Goal: Navigation & Orientation: Find specific page/section

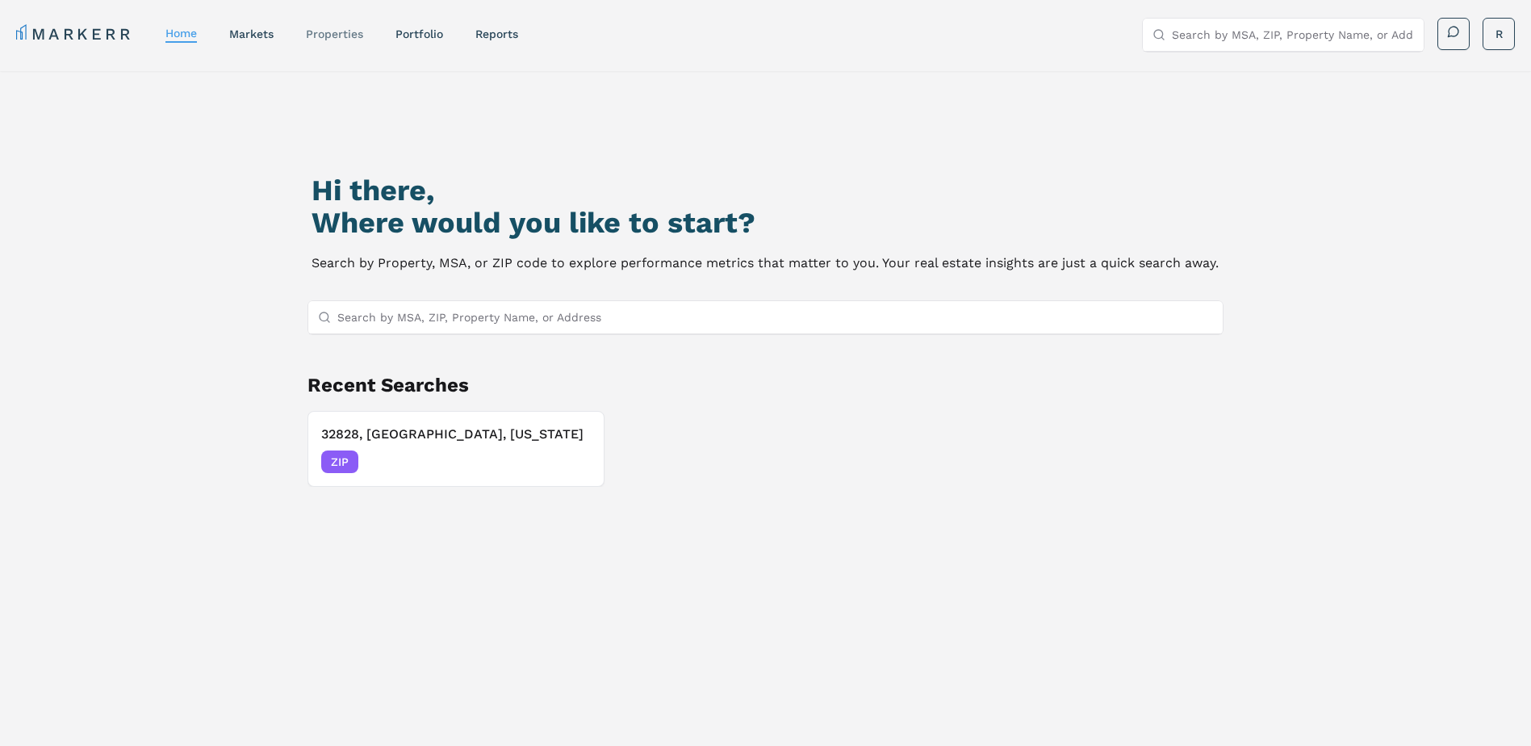
click at [344, 36] on link "properties" at bounding box center [334, 33] width 57 height 13
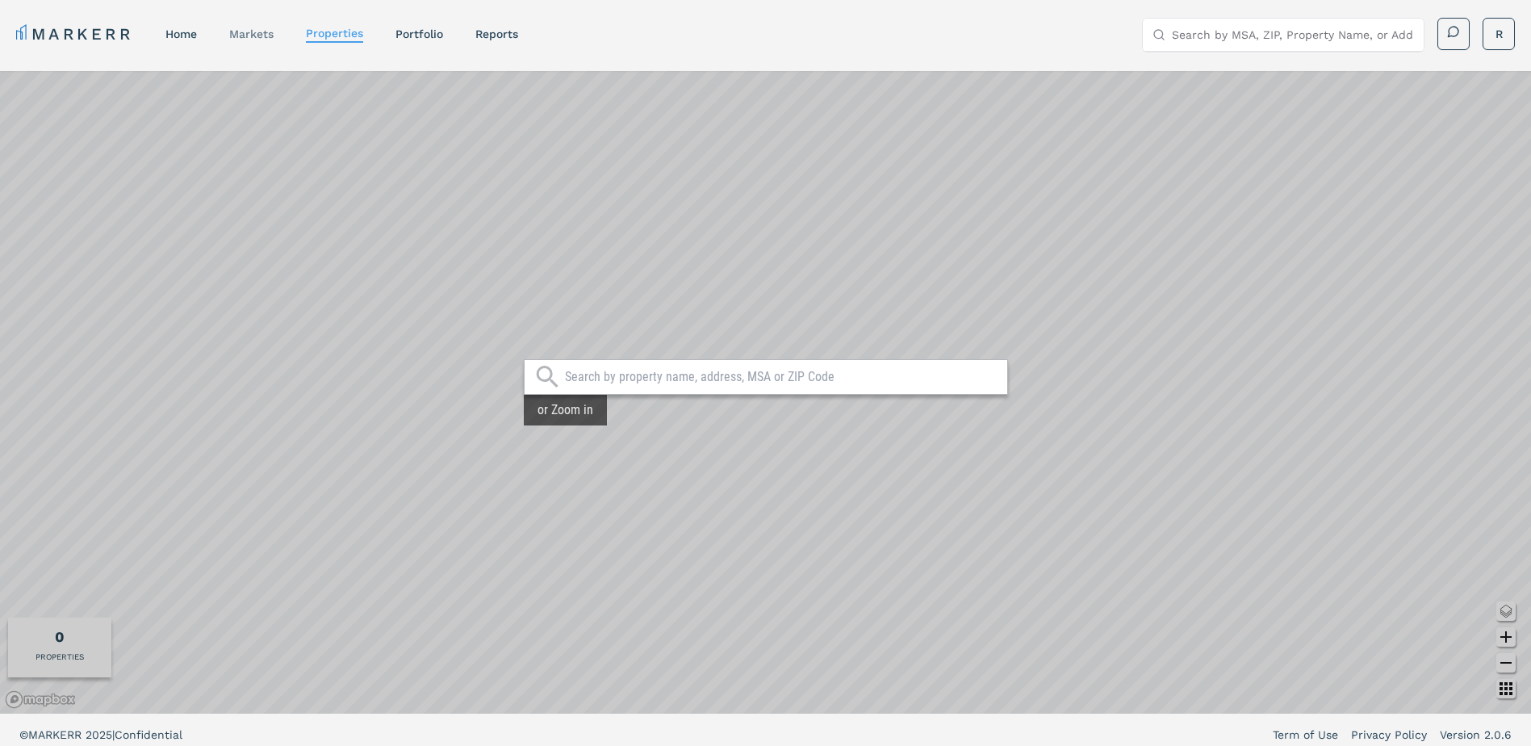
click at [256, 36] on link "markets" at bounding box center [251, 33] width 44 height 13
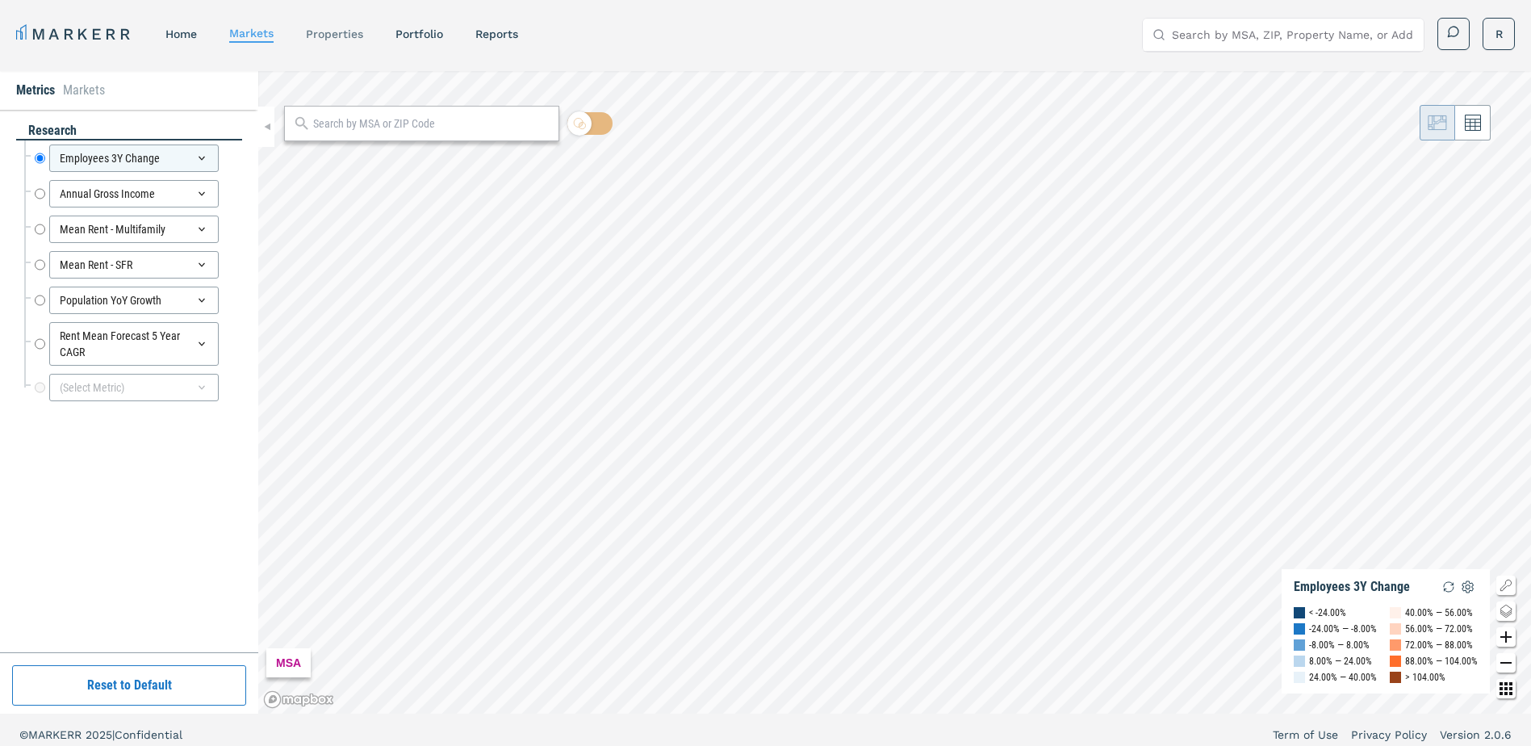
click at [340, 38] on link "properties" at bounding box center [334, 33] width 57 height 13
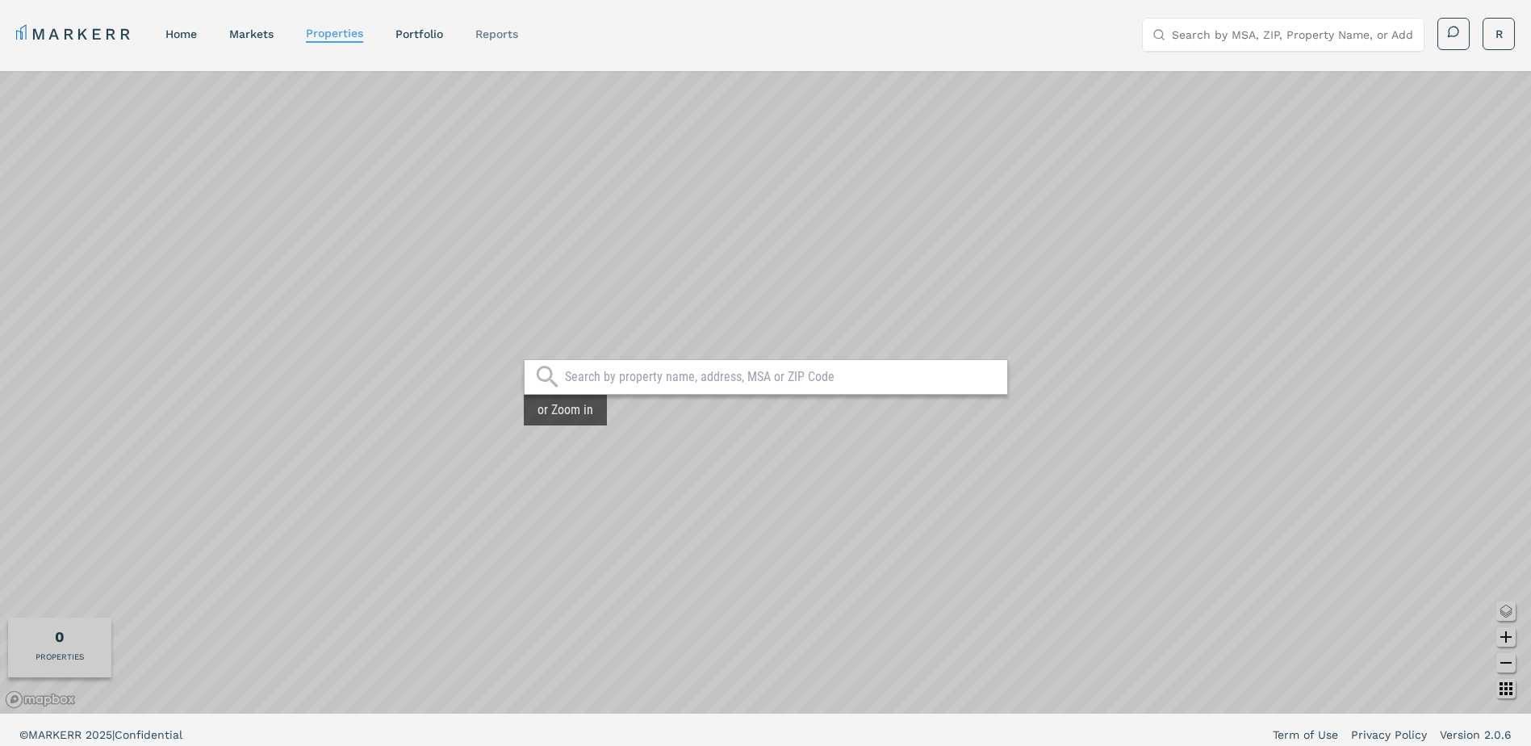
click at [511, 40] on link "reports" at bounding box center [496, 33] width 43 height 13
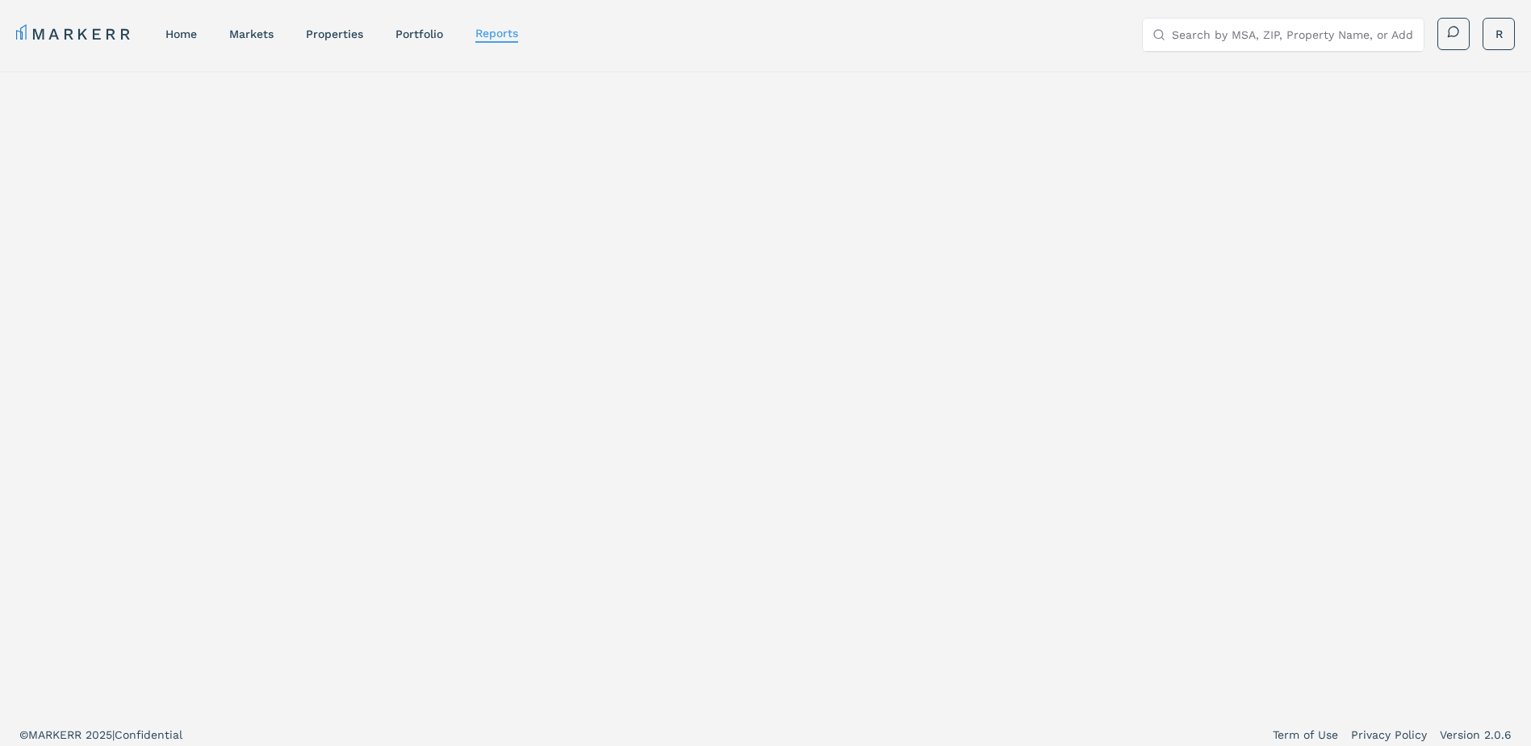
select select "-release_date"
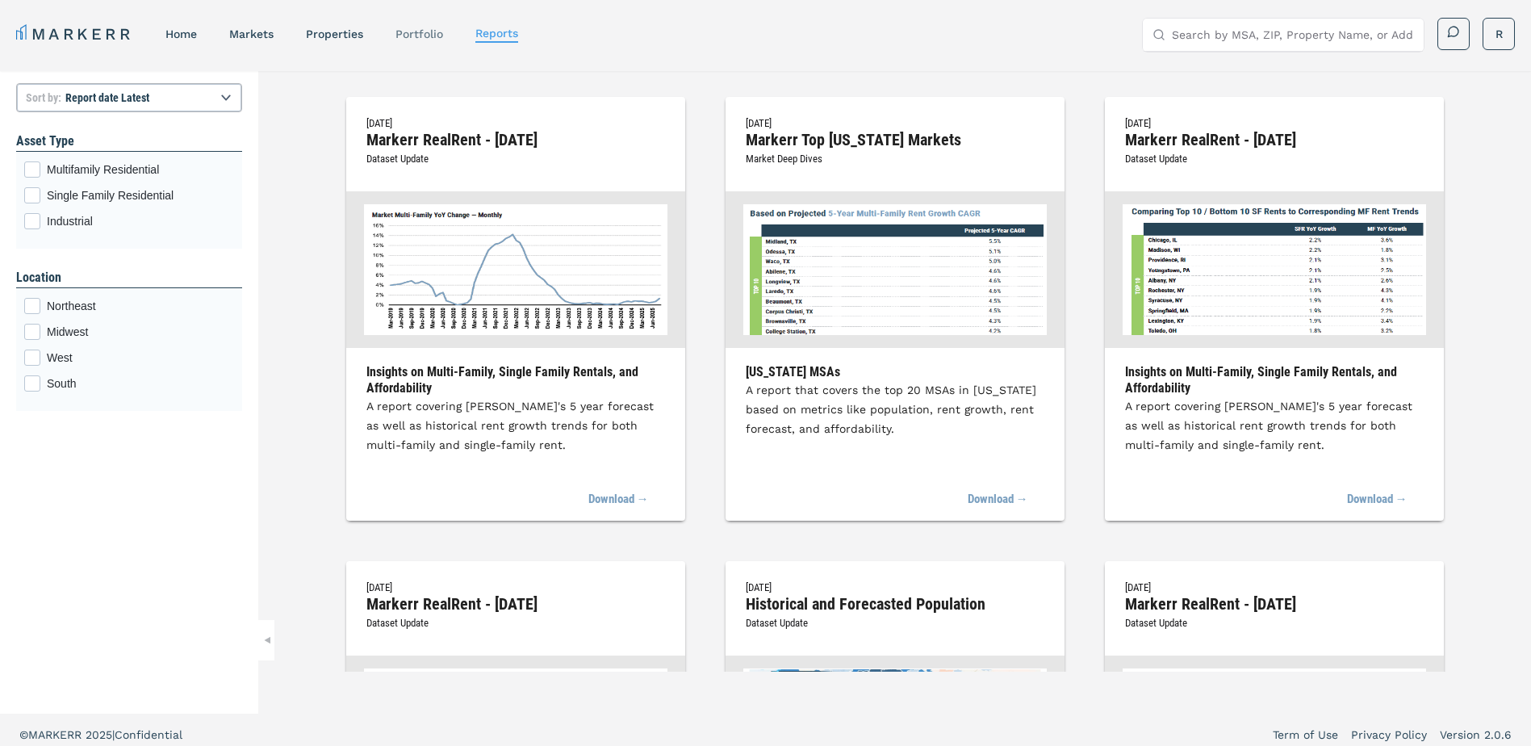
click at [421, 35] on link "Portfolio" at bounding box center [420, 33] width 48 height 13
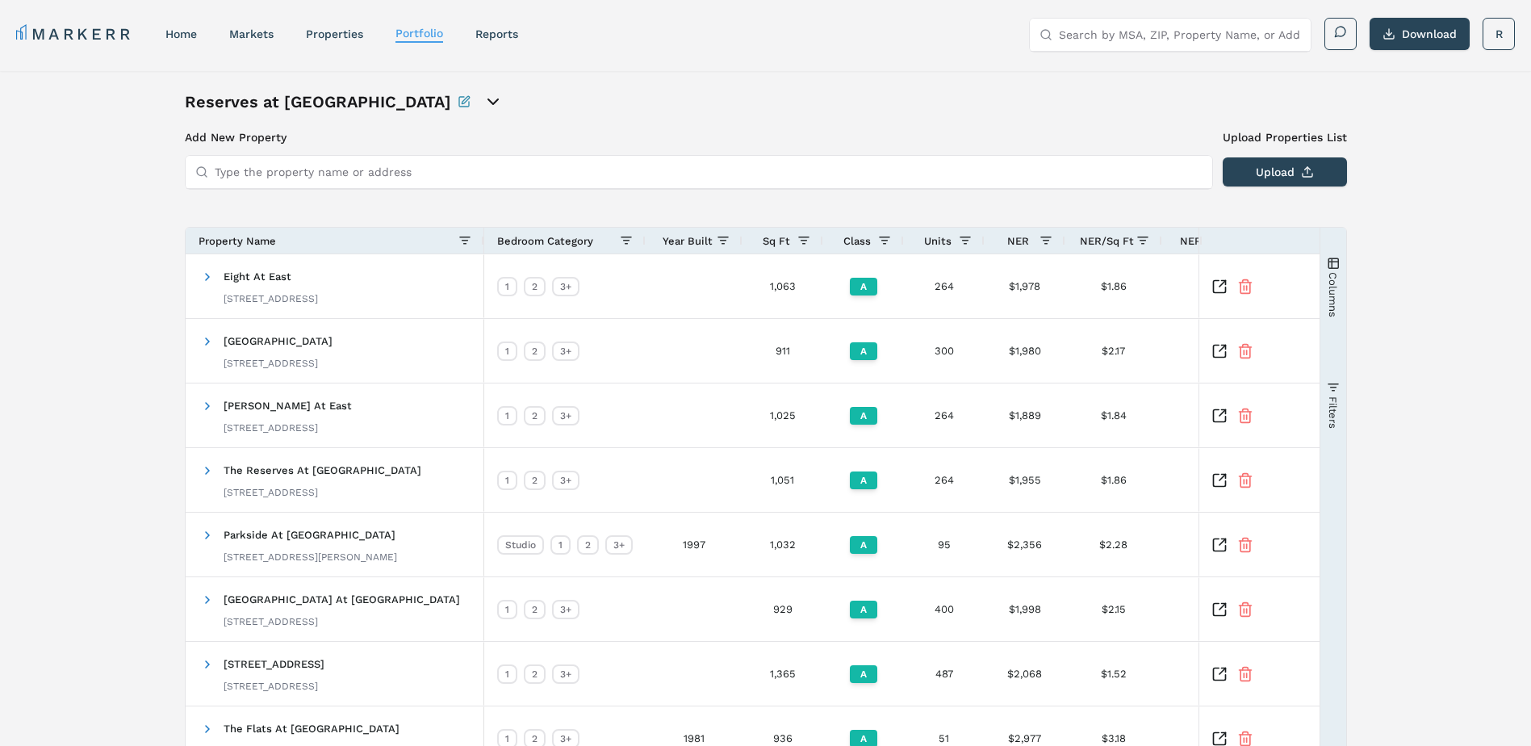
scroll to position [125, 0]
